Goal: Task Accomplishment & Management: Manage account settings

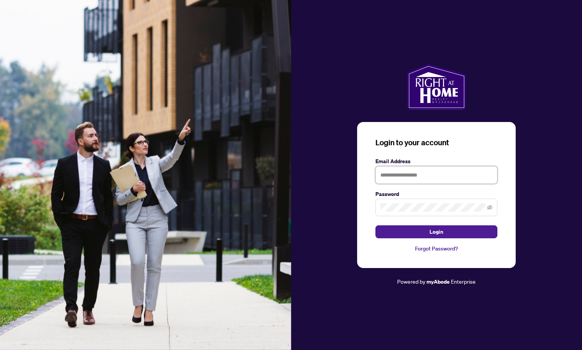
click at [411, 177] on input "text" at bounding box center [437, 175] width 122 height 18
type input "**********"
click at [376, 225] on button "Login" at bounding box center [437, 231] width 122 height 13
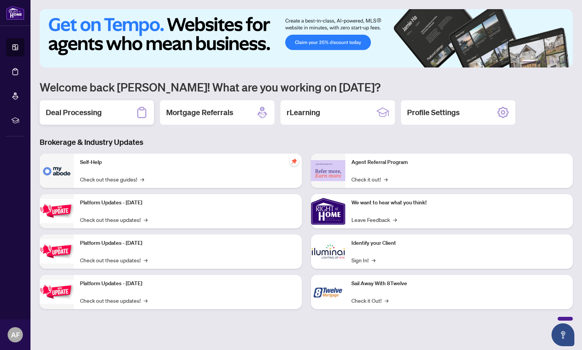
click at [96, 112] on h2 "Deal Processing" at bounding box center [74, 112] width 56 height 11
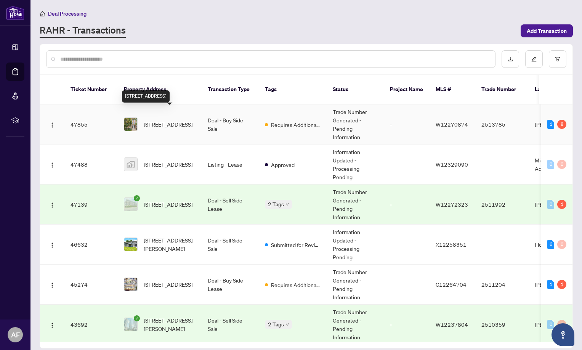
click at [172, 120] on span "[STREET_ADDRESS]" at bounding box center [168, 124] width 49 height 8
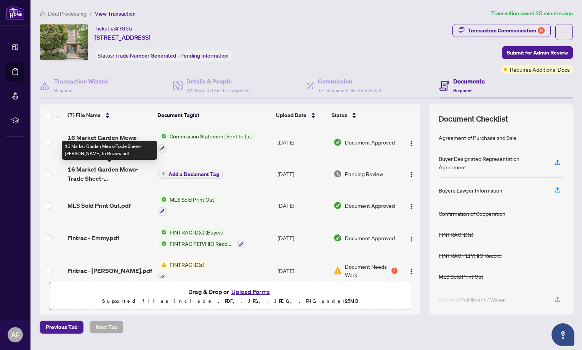
click at [112, 178] on span "16 Market Garden Mews-Trade Sheet- [PERSON_NAME] to Review.pdf" at bounding box center [109, 174] width 85 height 18
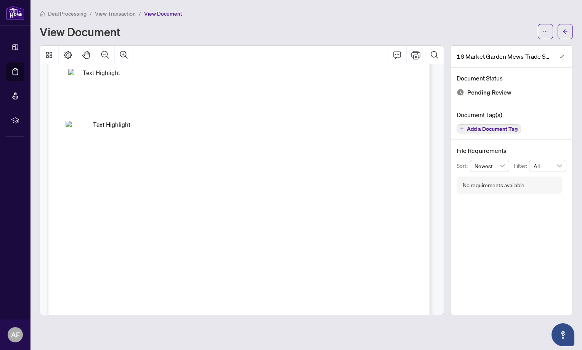
scroll to position [31, 0]
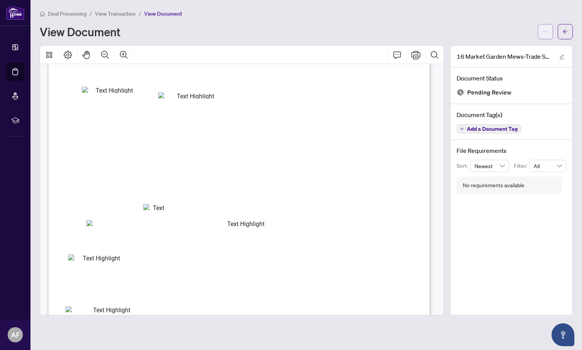
click at [542, 32] on button "button" at bounding box center [545, 31] width 15 height 15
click at [508, 47] on span "Download" at bounding box center [518, 48] width 58 height 8
drag, startPoint x: 559, startPoint y: 31, endPoint x: 582, endPoint y: 202, distance: 172.4
click at [559, 31] on button "button" at bounding box center [565, 31] width 15 height 15
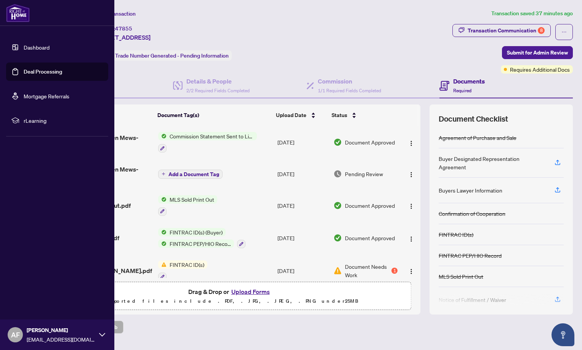
click at [14, 190] on div "Dashboard Deal Processing Mortgage Referrals rLearning AF [PERSON_NAME] [EMAIL_…" at bounding box center [57, 175] width 114 height 350
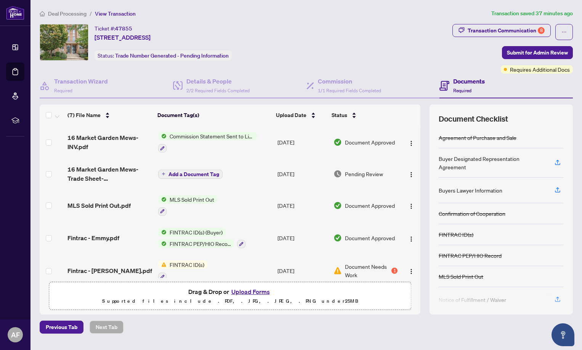
click at [323, 40] on div "Ticket #: 47855 [STREET_ADDRESS] Status: Trade Number Generated - Pending Infor…" at bounding box center [245, 42] width 410 height 37
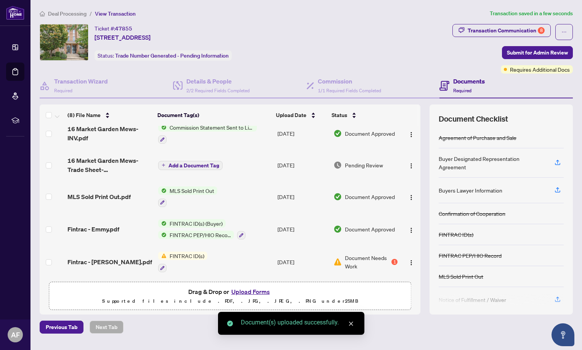
scroll to position [76, 0]
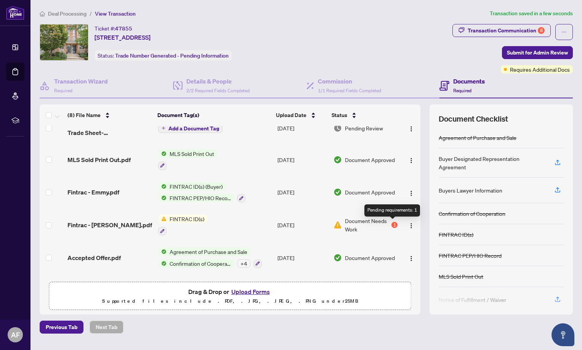
click at [392, 226] on div "1" at bounding box center [395, 225] width 6 height 6
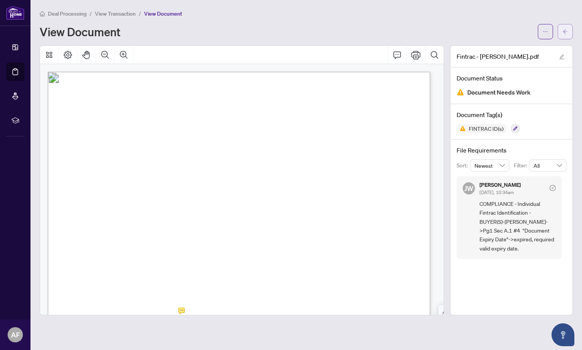
click at [566, 31] on icon "arrow-left" at bounding box center [565, 31] width 5 height 5
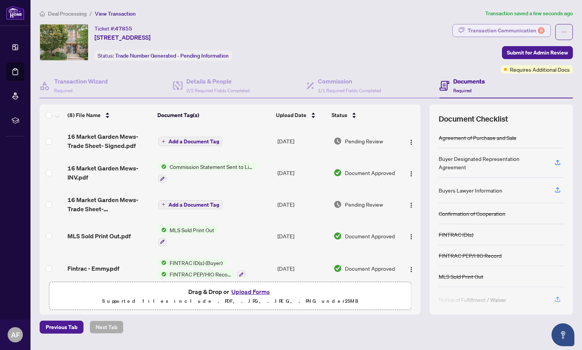
click at [537, 31] on div "Transaction Communication 8" at bounding box center [506, 30] width 77 height 12
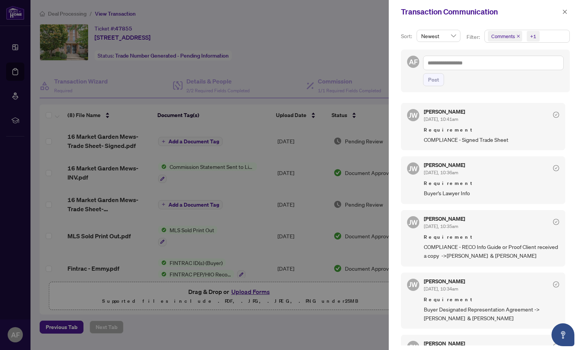
scroll to position [153, 0]
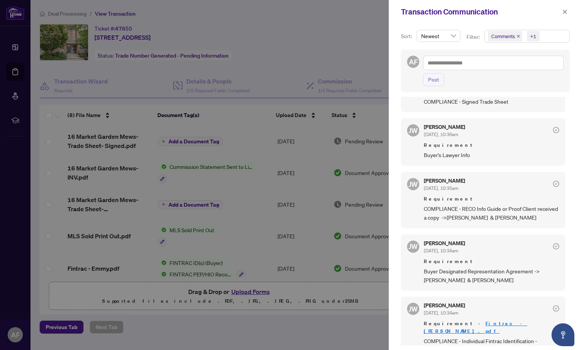
click at [229, 331] on div at bounding box center [291, 175] width 582 height 350
click at [566, 13] on icon "close" at bounding box center [564, 11] width 5 height 5
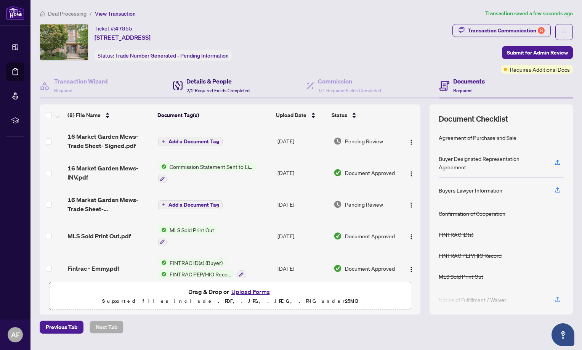
click at [201, 85] on h4 "Details & People" at bounding box center [217, 81] width 63 height 9
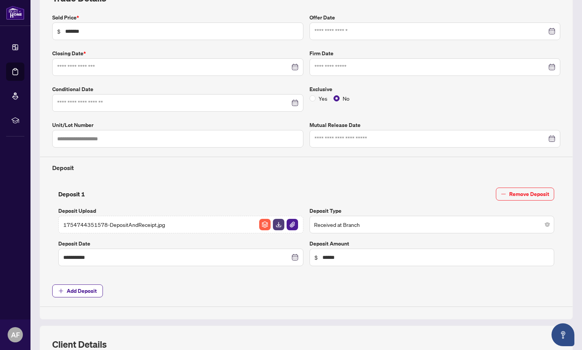
type input "**********"
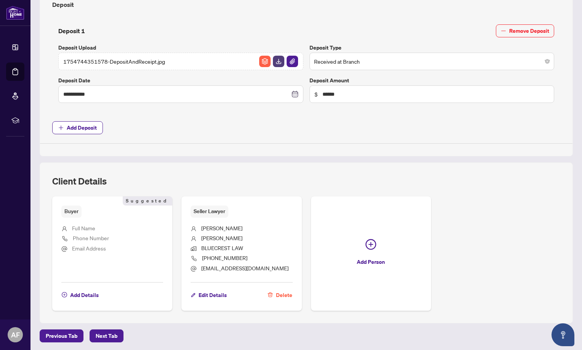
scroll to position [289, 0]
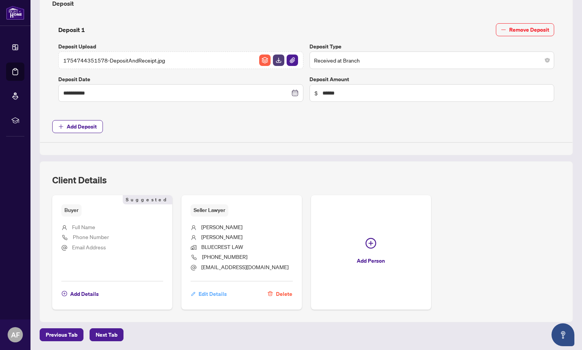
click at [218, 294] on span "Edit Details" at bounding box center [213, 294] width 28 height 12
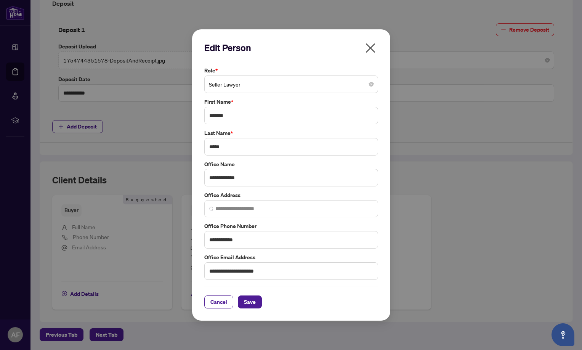
type input "**********"
click at [281, 85] on span "Seller Lawyer" at bounding box center [291, 84] width 165 height 14
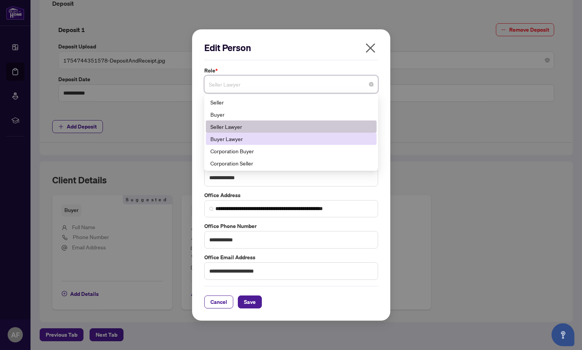
click at [247, 139] on div "Buyer Lawyer" at bounding box center [292, 139] width 162 height 8
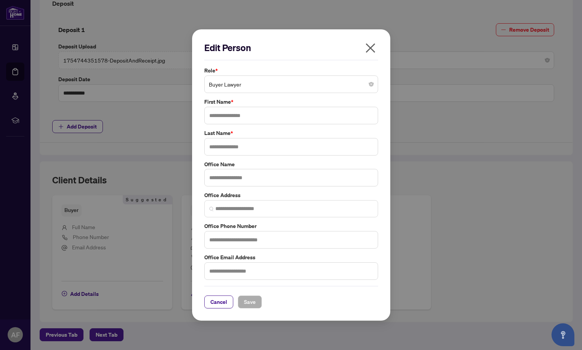
drag, startPoint x: 313, startPoint y: 45, endPoint x: 339, endPoint y: 67, distance: 34.2
click at [360, 46] on h2 "Edit Person" at bounding box center [291, 48] width 174 height 12
click at [218, 303] on span "Cancel" at bounding box center [219, 302] width 17 height 12
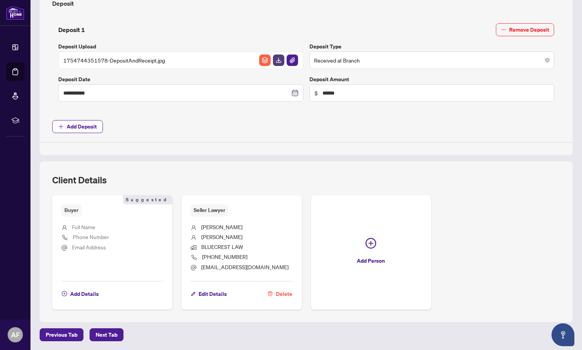
scroll to position [249, 0]
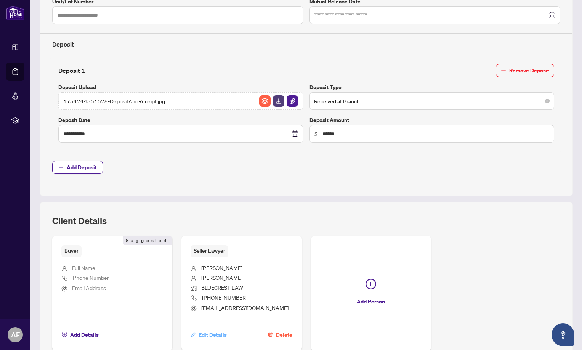
click at [217, 334] on span "Edit Details" at bounding box center [213, 335] width 28 height 12
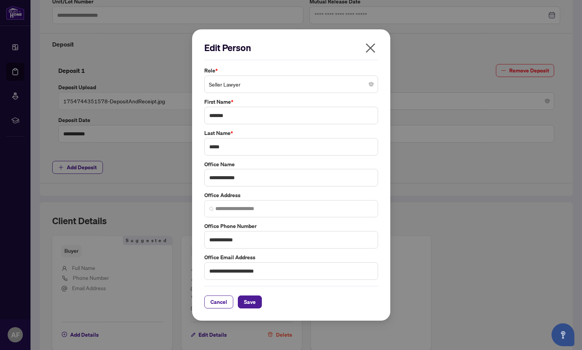
type input "**********"
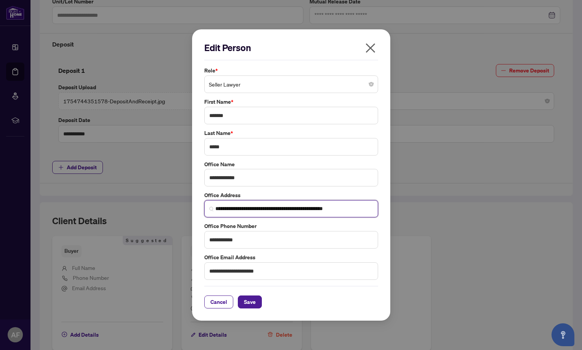
click at [360, 210] on input "**********" at bounding box center [294, 209] width 158 height 8
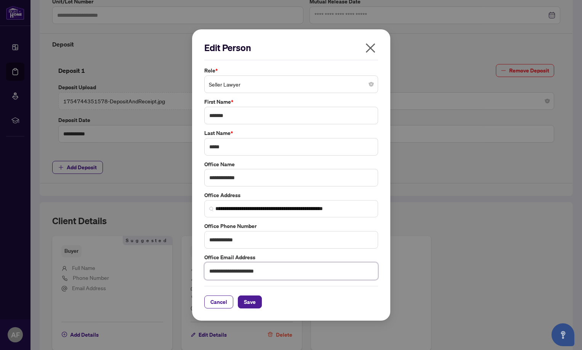
drag, startPoint x: 283, startPoint y: 272, endPoint x: 198, endPoint y: 275, distance: 84.7
click at [198, 275] on div "**********" at bounding box center [291, 175] width 198 height 292
click at [247, 82] on span "Seller Lawyer" at bounding box center [291, 84] width 165 height 14
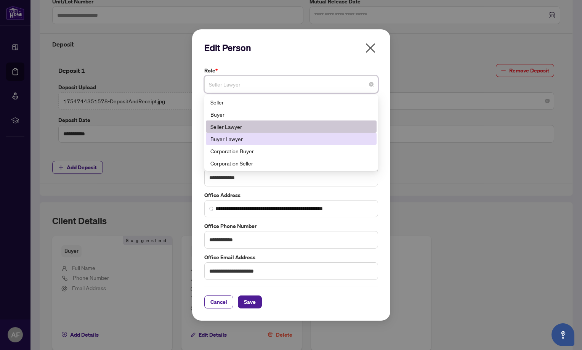
click at [237, 138] on div "Buyer Lawyer" at bounding box center [292, 139] width 162 height 8
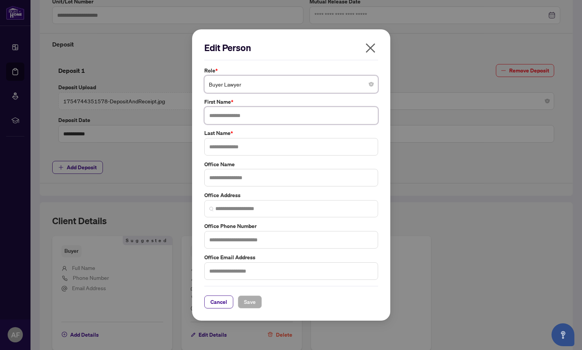
click at [243, 119] on input "text" at bounding box center [291, 116] width 174 height 18
type input "*******"
type input "*****"
paste input "**********"
type input "*"
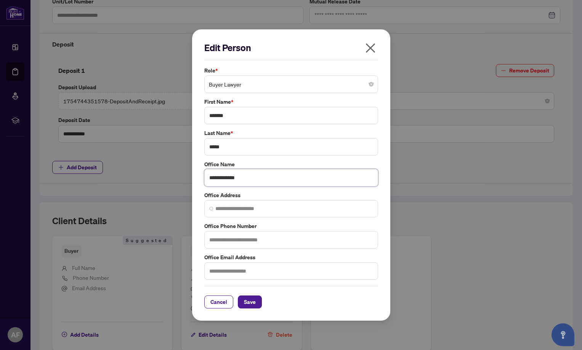
type input "**********"
click at [284, 274] on input "text" at bounding box center [291, 271] width 174 height 18
paste input "**********"
drag, startPoint x: 278, startPoint y: 270, endPoint x: 204, endPoint y: 278, distance: 73.6
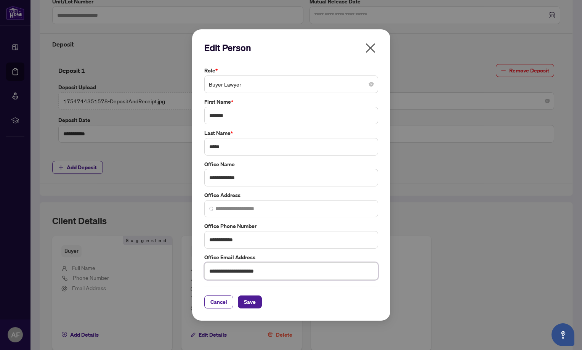
click at [204, 278] on input "**********" at bounding box center [291, 271] width 174 height 18
type input "**********"
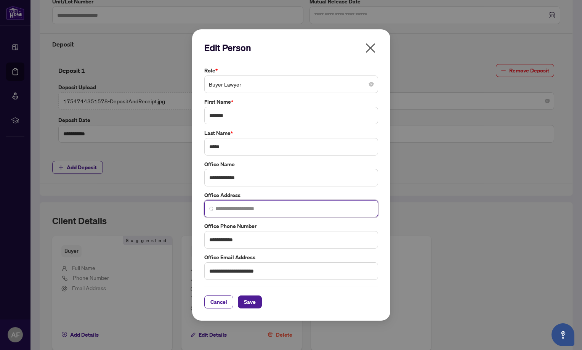
click at [243, 206] on input "search" at bounding box center [294, 209] width 158 height 8
paste input "**********"
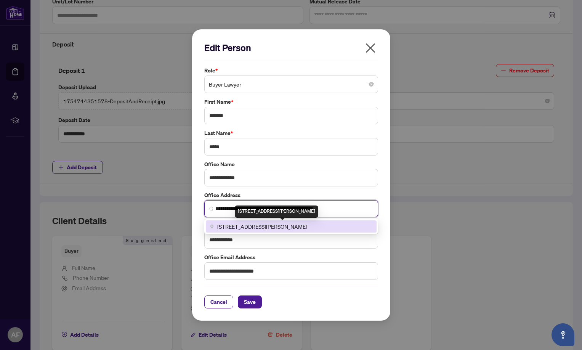
click at [234, 225] on span "[STREET_ADDRESS][PERSON_NAME]" at bounding box center [262, 226] width 90 height 8
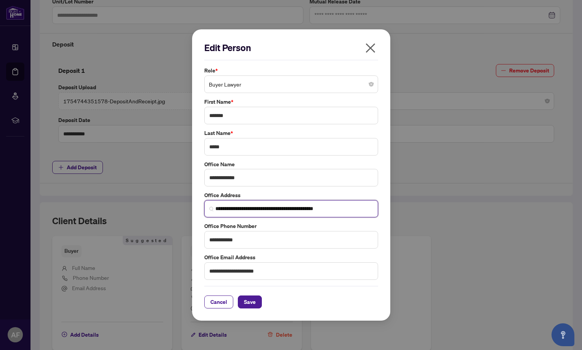
click at [258, 209] on input "**********" at bounding box center [294, 209] width 158 height 8
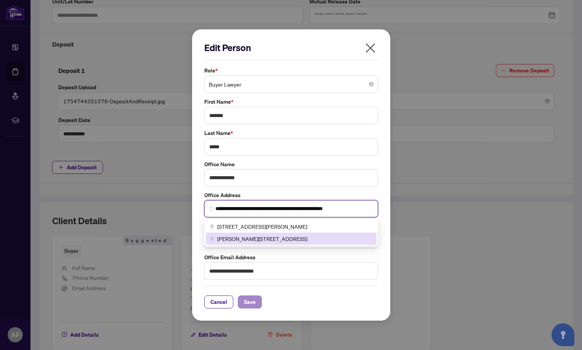
type input "**********"
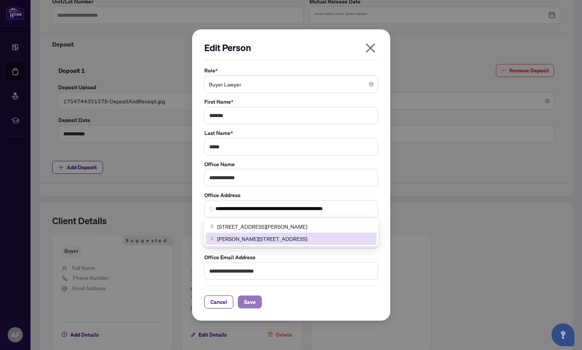
click at [254, 301] on span "Save" at bounding box center [250, 302] width 12 height 12
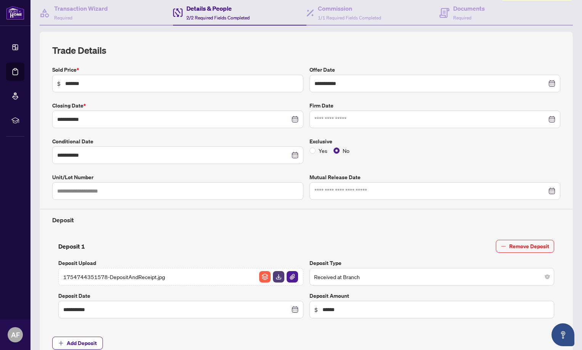
scroll to position [0, 0]
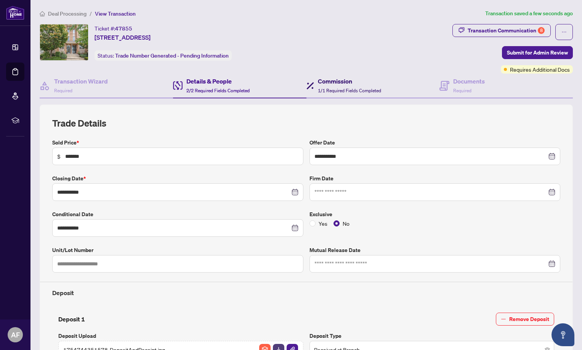
click at [351, 84] on h4 "Commission" at bounding box center [349, 81] width 63 height 9
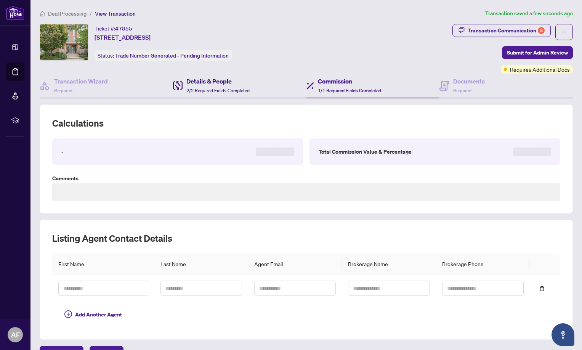
click at [228, 90] on span "2/2 Required Fields Completed" at bounding box center [217, 91] width 63 height 6
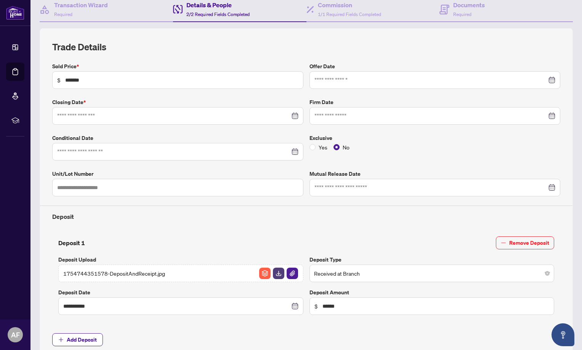
type input "**********"
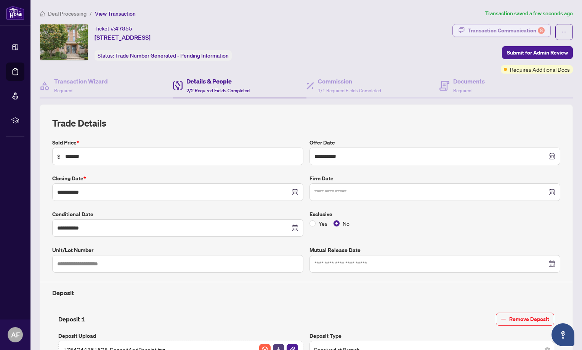
click at [518, 32] on div "Transaction Communication 8" at bounding box center [506, 30] width 77 height 12
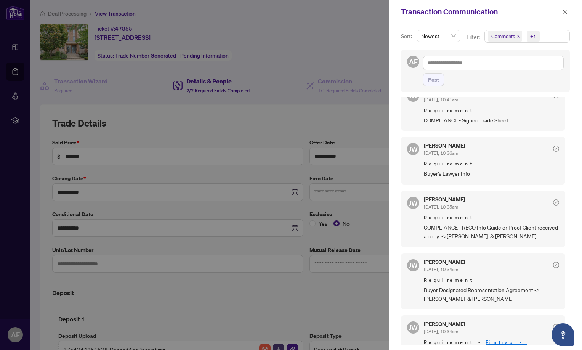
scroll to position [153, 0]
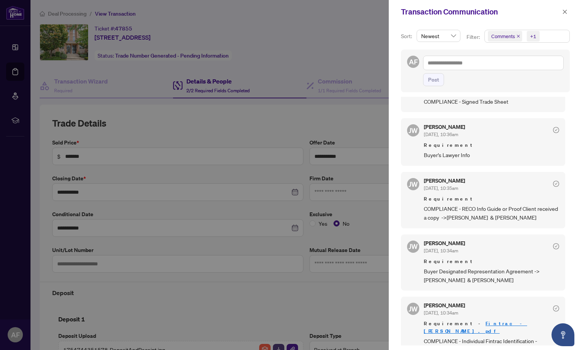
click at [312, 302] on div at bounding box center [291, 175] width 582 height 350
click at [564, 13] on icon "close" at bounding box center [565, 12] width 4 height 4
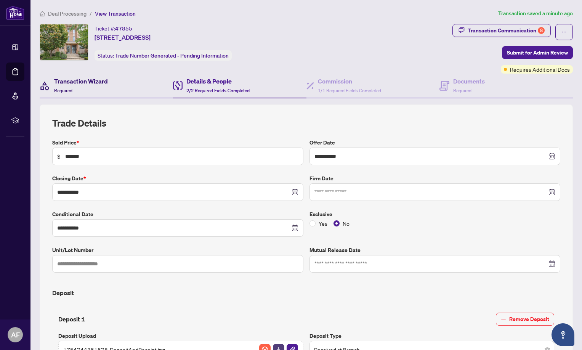
click at [91, 84] on h4 "Transaction Wizard" at bounding box center [81, 81] width 54 height 9
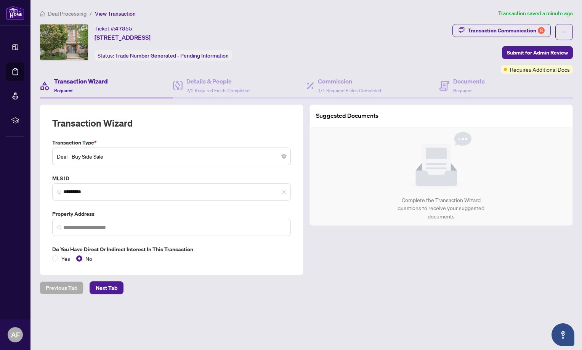
type input "**********"
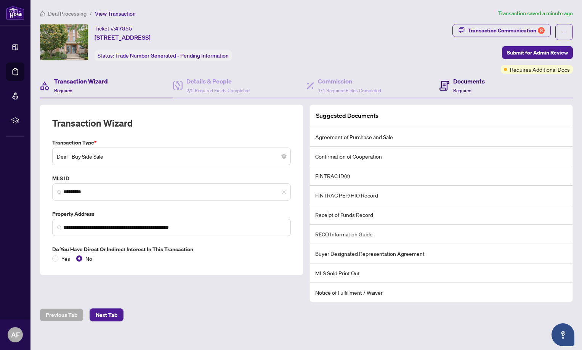
click at [468, 86] on div "Documents Required" at bounding box center [469, 86] width 32 height 18
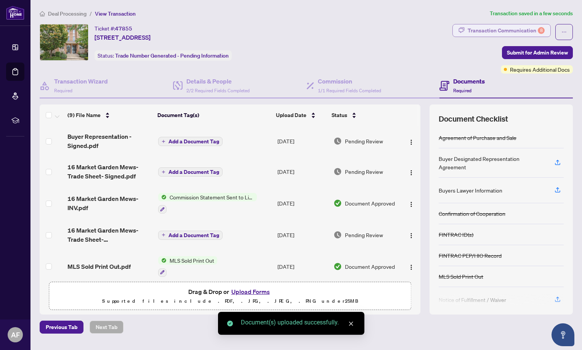
click at [534, 29] on div "Transaction Communication 8" at bounding box center [506, 30] width 77 height 12
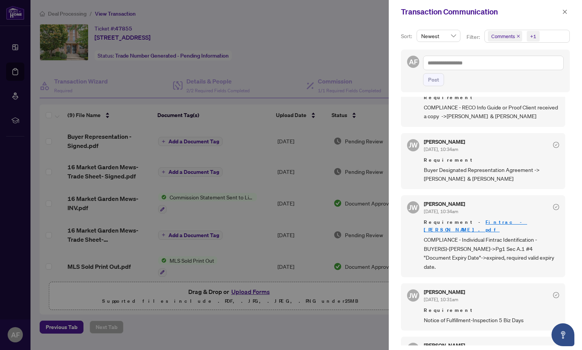
scroll to position [267, 0]
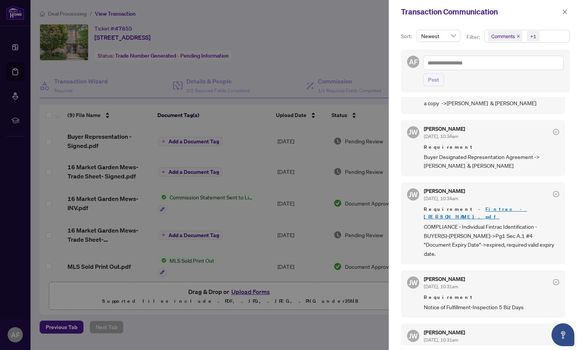
click at [186, 333] on div at bounding box center [291, 175] width 582 height 350
click at [567, 12] on icon "close" at bounding box center [564, 11] width 5 height 5
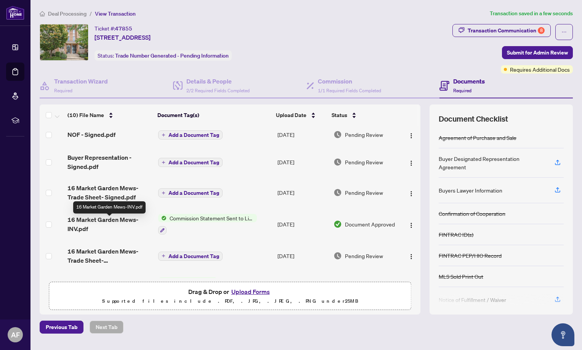
scroll to position [0, 0]
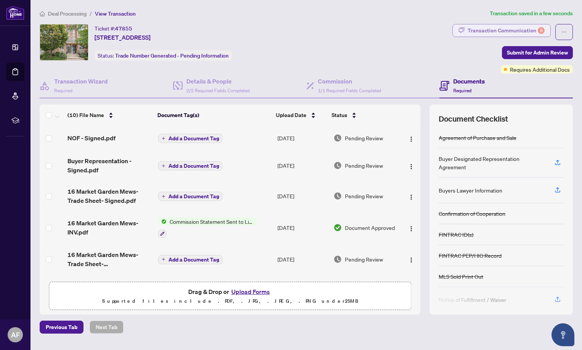
click at [544, 30] on div "8" at bounding box center [541, 30] width 7 height 7
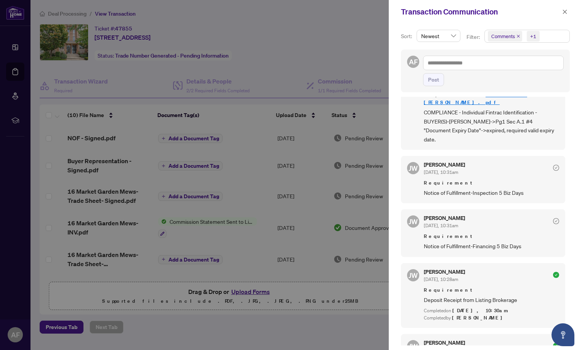
scroll to position [419, 0]
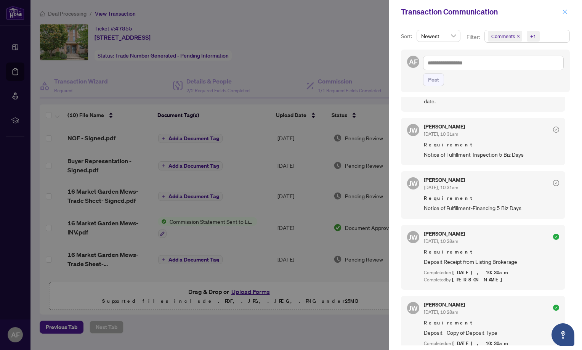
click at [567, 12] on icon "close" at bounding box center [564, 11] width 5 height 5
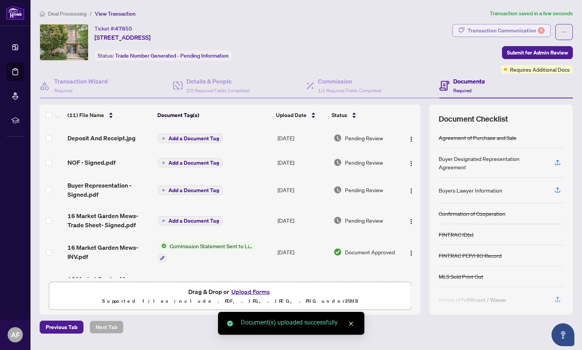
click at [513, 29] on div "Transaction Communication 8" at bounding box center [506, 30] width 77 height 12
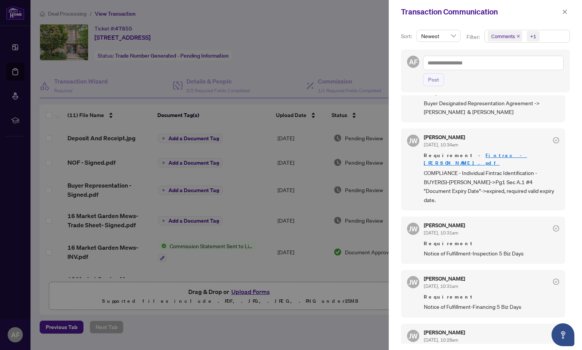
scroll to position [281, 0]
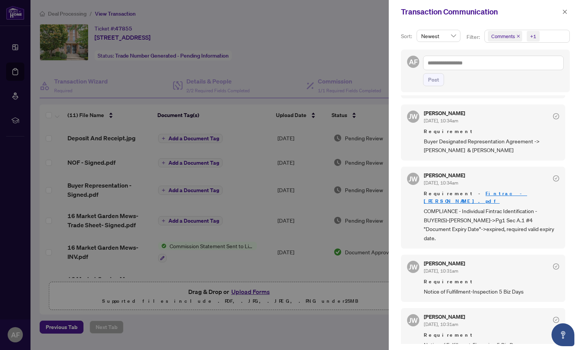
click at [576, 34] on div "Sort: Newest Filter: Comments +1 AF Post [PERSON_NAME] [DATE], 10:41am Congratu…" at bounding box center [485, 187] width 193 height 326
click at [338, 268] on div at bounding box center [291, 175] width 582 height 350
click at [564, 13] on icon "close" at bounding box center [565, 12] width 4 height 4
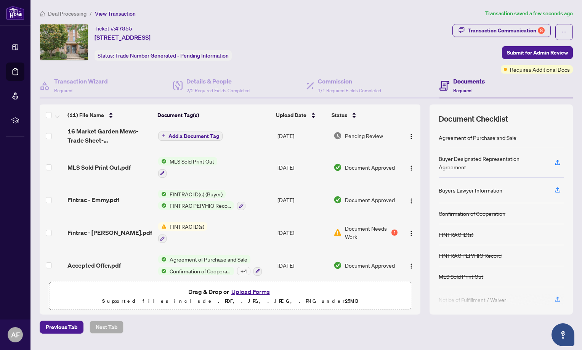
scroll to position [153, 0]
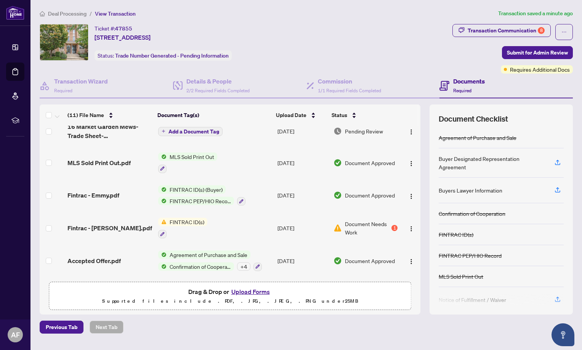
click at [137, 338] on main "Deal Processing / View Transaction Transaction saved a minute ago Ticket #: 478…" at bounding box center [307, 175] width 552 height 350
click at [367, 227] on span "Document Needs Work" at bounding box center [367, 228] width 45 height 17
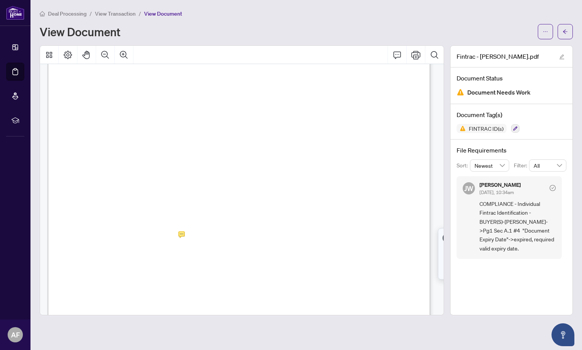
scroll to position [114, 0]
click at [550, 34] on button "button" at bounding box center [545, 31] width 15 height 15
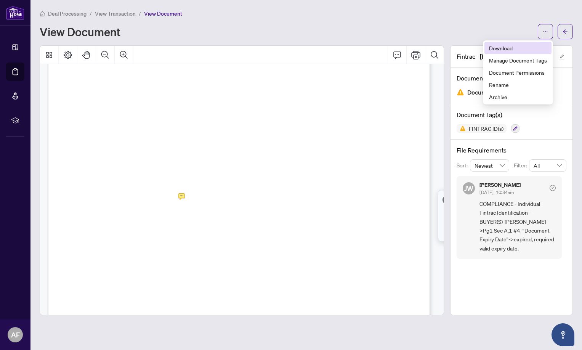
click at [514, 48] on span "Download" at bounding box center [518, 48] width 58 height 8
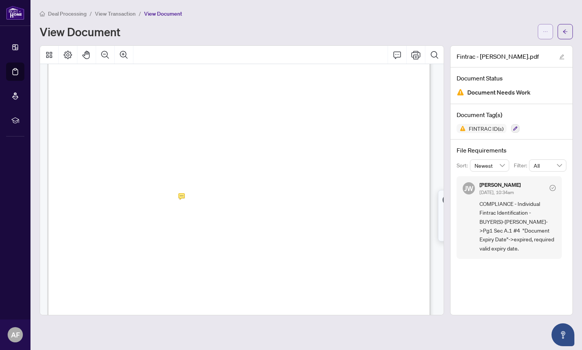
click at [548, 33] on icon "ellipsis" at bounding box center [545, 31] width 5 height 5
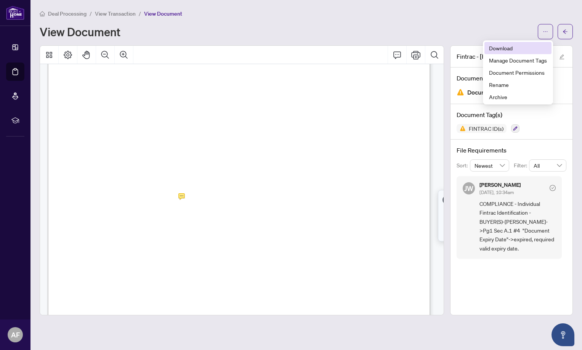
click at [517, 49] on span "Download" at bounding box center [518, 48] width 58 height 8
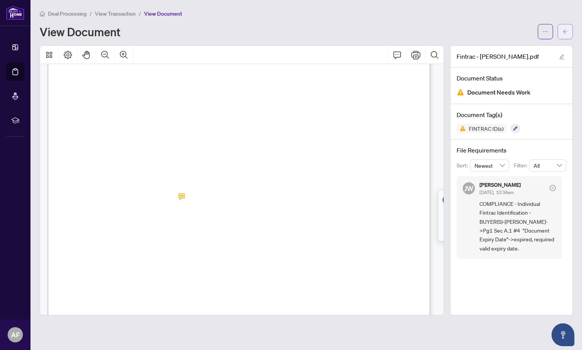
click at [569, 36] on button "button" at bounding box center [565, 31] width 15 height 15
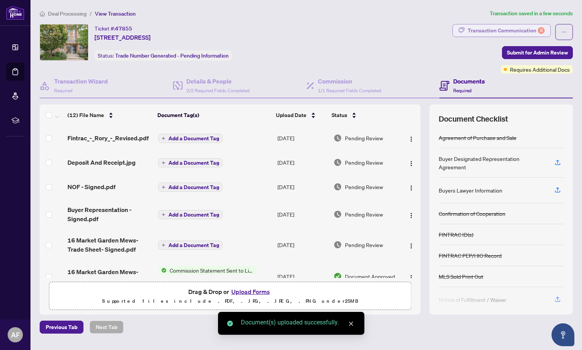
click at [535, 34] on div "Transaction Communication 8" at bounding box center [506, 30] width 77 height 12
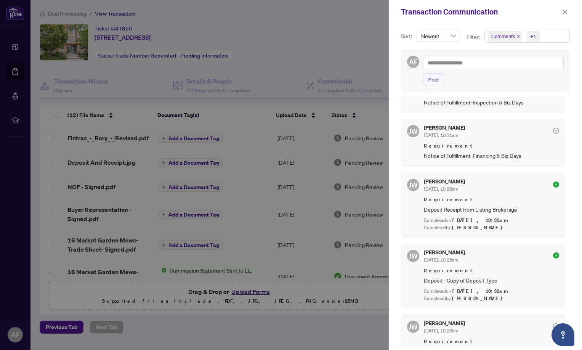
scroll to position [2, 0]
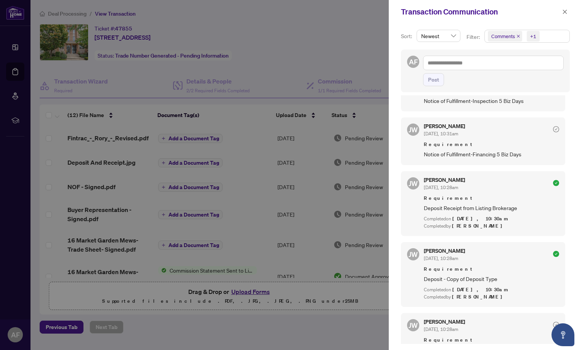
click at [339, 301] on div at bounding box center [291, 175] width 582 height 350
click at [566, 10] on icon "close" at bounding box center [564, 11] width 5 height 5
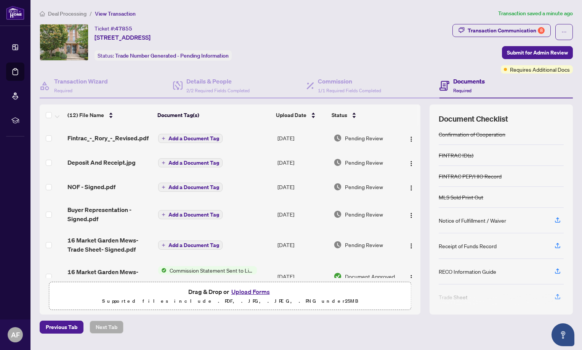
scroll to position [87, 0]
